Goal: Task Accomplishment & Management: Complete application form

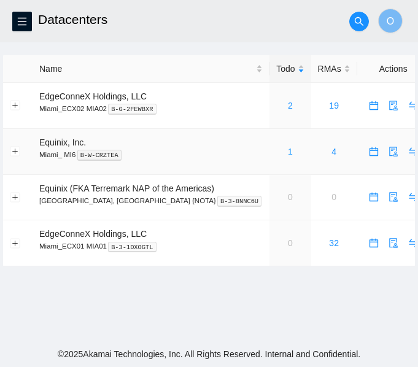
click at [288, 153] on link "1" at bounding box center [290, 152] width 5 height 10
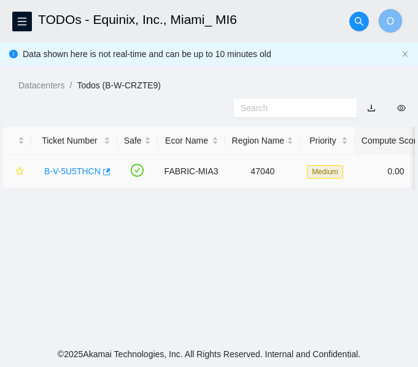
click at [77, 171] on link "B-V-5U5THCN" at bounding box center [72, 171] width 56 height 10
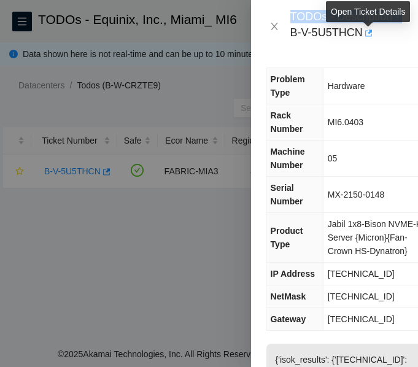
drag, startPoint x: 291, startPoint y: 33, endPoint x: 370, endPoint y: 26, distance: 79.4
click at [370, 26] on div "TODOs - Description - B-V-5U5THCN" at bounding box center [346, 26] width 113 height 33
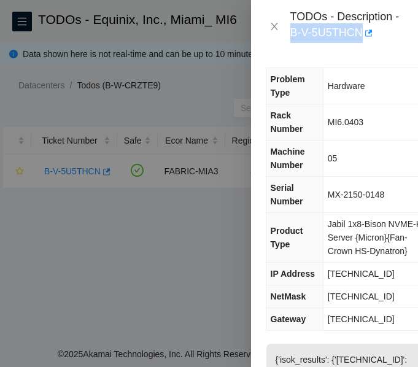
copy div "B-V-5U5THCN"
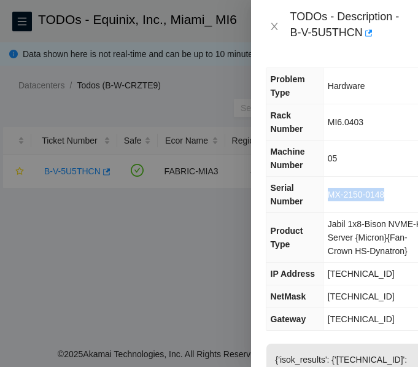
drag, startPoint x: 327, startPoint y: 194, endPoint x: 383, endPoint y: 202, distance: 56.4
click at [383, 202] on td "MX-2150-0148" at bounding box center [377, 195] width 109 height 36
copy span "MX-2150-0148"
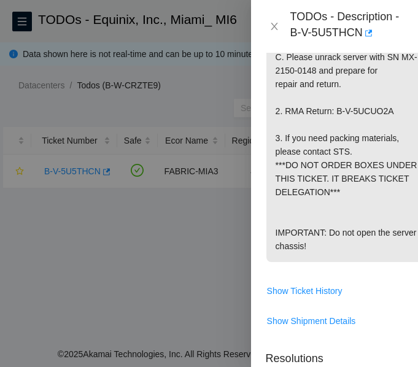
scroll to position [554, 0]
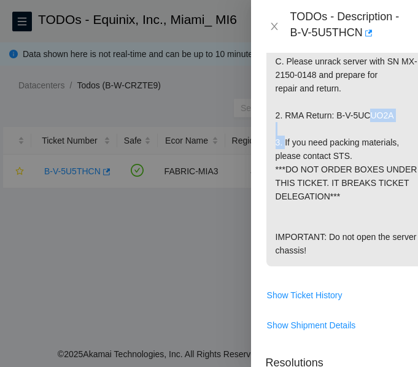
drag, startPoint x: 334, startPoint y: 140, endPoint x: 390, endPoint y: 145, distance: 56.0
click at [390, 145] on p "{'isok_results': {'23.204.114.200': {'passed': 'ok'}}} Network: FreeFlow 1. A. …" at bounding box center [349, 27] width 166 height 477
copy p "B-V-5UCUO2A"
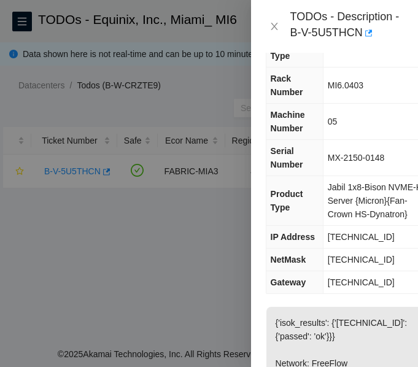
scroll to position [0, 0]
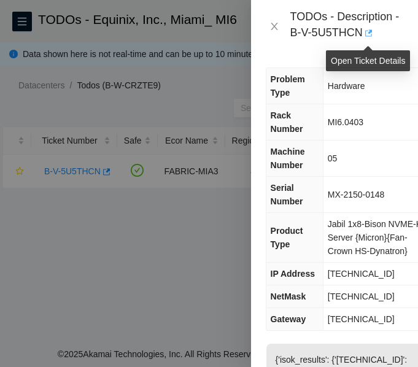
click at [369, 33] on icon "button" at bounding box center [368, 32] width 7 height 7
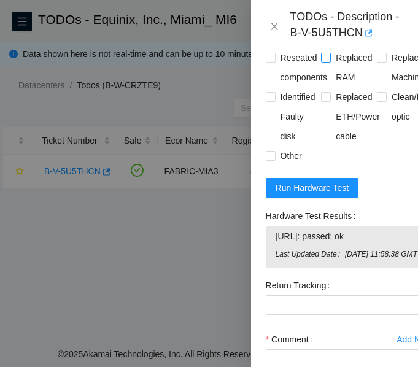
scroll to position [933, 0]
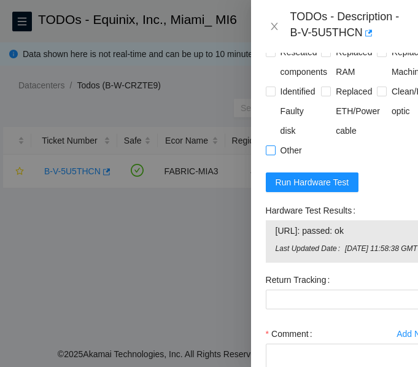
click at [273, 154] on input "Other" at bounding box center [270, 149] width 9 height 9
checkbox input "true"
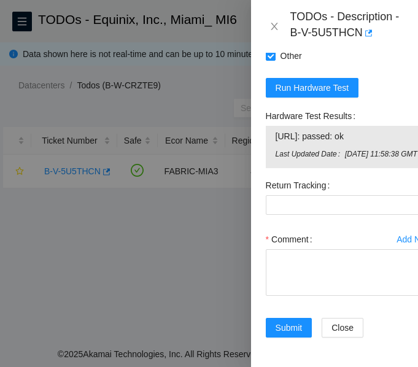
scroll to position [1112, 4]
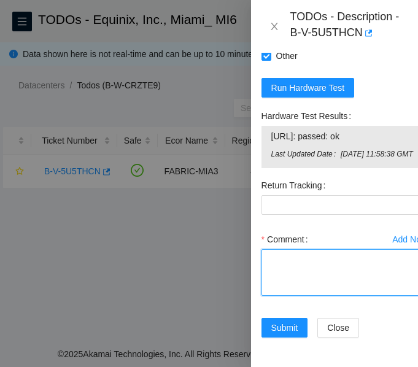
click at [305, 262] on textarea "Comment" at bounding box center [344, 272] width 167 height 47
paste textarea "Verified ticket is safe to work on: YES NOCC Authorized: YES Located server con…"
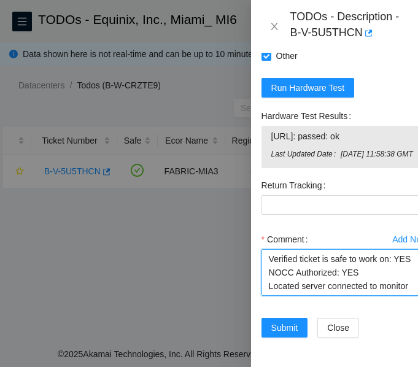
scroll to position [199, 0]
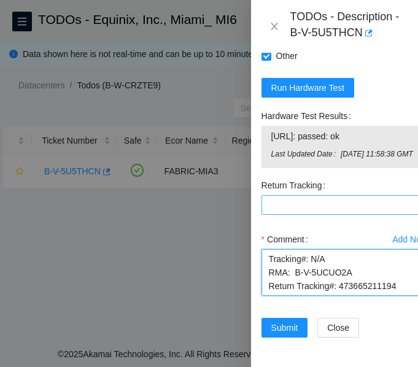
type textarea "Verified ticket is safe to work on: YES NOCC Authorized: YES Located server con…"
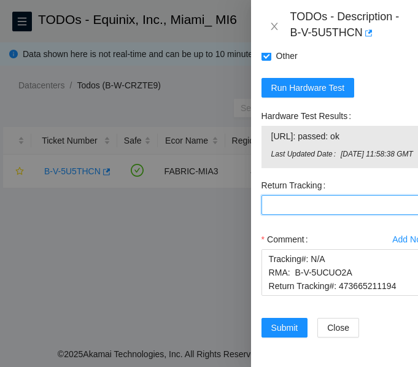
click at [302, 195] on Tracking "Return Tracking" at bounding box center [344, 205] width 167 height 20
paste Tracking "473665211194"
type Tracking "473665211194"
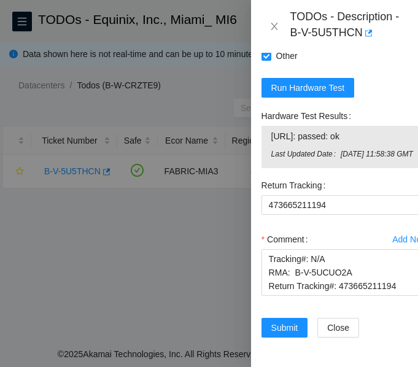
drag, startPoint x: 373, startPoint y: 112, endPoint x: 269, endPoint y: 113, distance: 104.9
click at [269, 126] on div "23.204.114.200: passed: ok Last Updated Date Mon, 01 Sep 2025 11:58:38 GMT" at bounding box center [344, 147] width 167 height 42
copy tbody "23.204.114.200: passed: ok"
click at [297, 321] on span "Submit" at bounding box center [284, 327] width 27 height 13
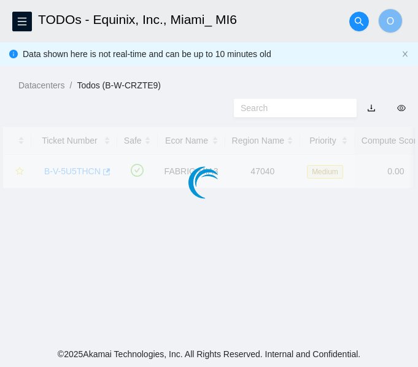
scroll to position [405, 4]
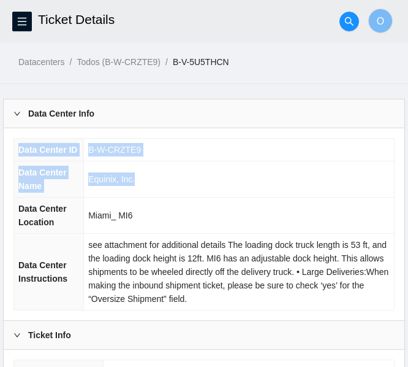
drag, startPoint x: 243, startPoint y: 93, endPoint x: 168, endPoint y: 208, distance: 137.8
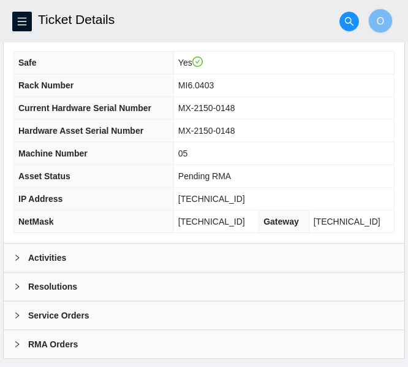
scroll to position [470, 0]
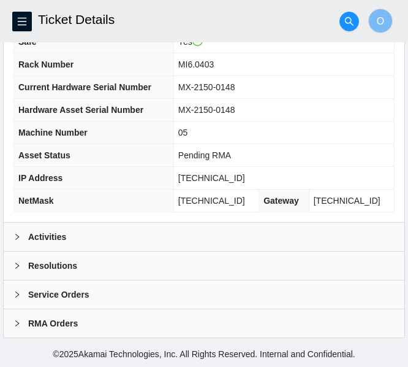
click at [34, 318] on b "RMA Orders" at bounding box center [53, 322] width 50 height 13
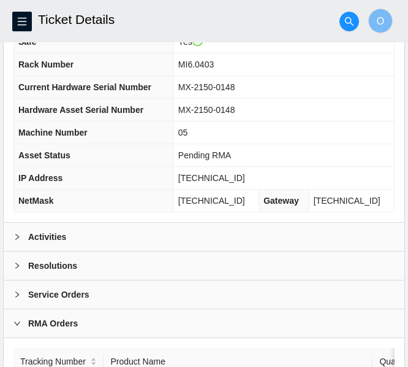
scroll to position [560, 0]
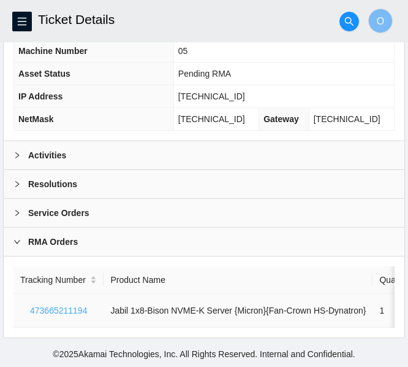
drag, startPoint x: 93, startPoint y: 302, endPoint x: 37, endPoint y: 302, distance: 56.4
click at [37, 302] on button "473665211194" at bounding box center [58, 310] width 77 height 20
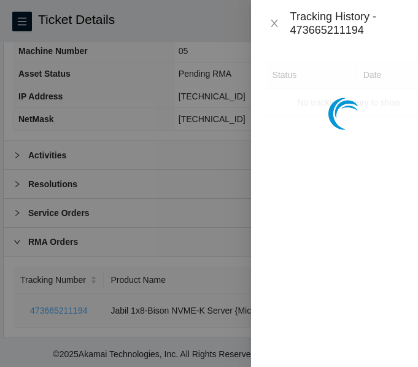
click at [37, 302] on div at bounding box center [209, 183] width 418 height 367
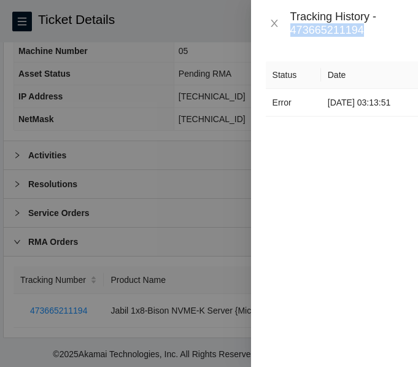
drag, startPoint x: 291, startPoint y: 33, endPoint x: 366, endPoint y: 36, distance: 75.5
click at [366, 36] on div "Tracking History - 473665211194" at bounding box center [346, 23] width 113 height 27
copy div "473665211194"
click at [272, 21] on icon "close" at bounding box center [273, 23] width 7 height 7
